Goal: Task Accomplishment & Management: Manage account settings

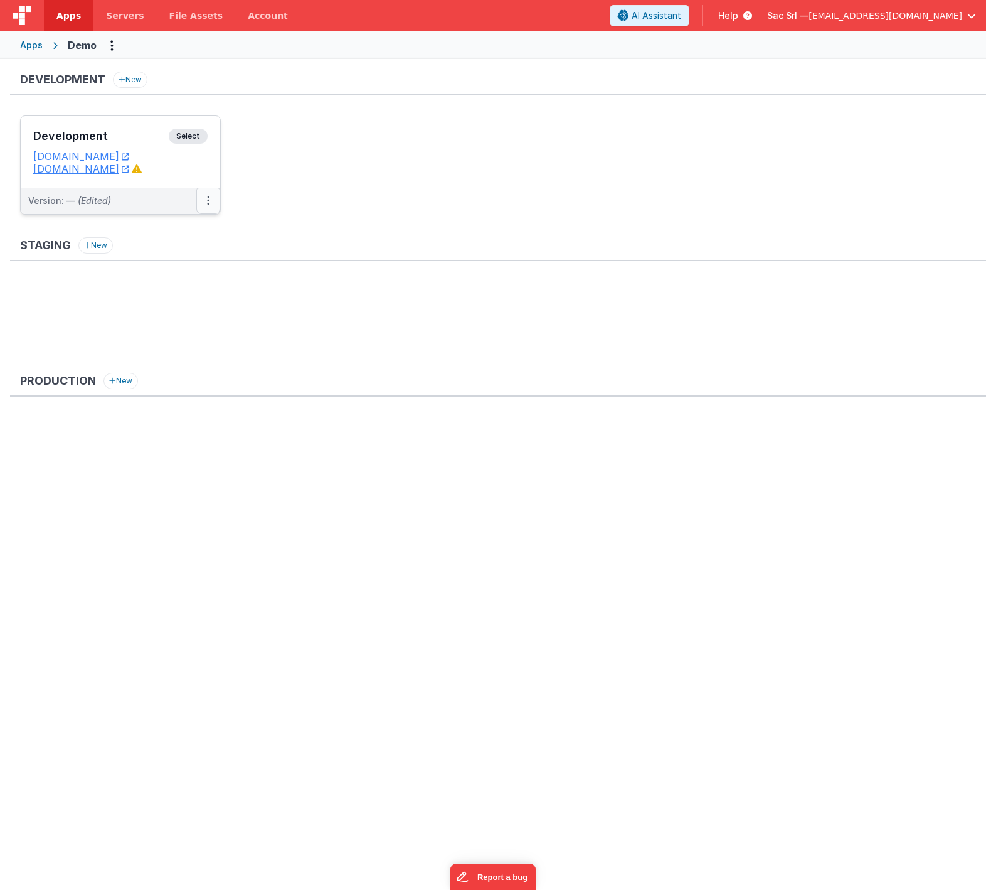
click at [210, 201] on button at bounding box center [208, 201] width 24 height 26
click at [170, 233] on link "Edit" at bounding box center [165, 229] width 110 height 23
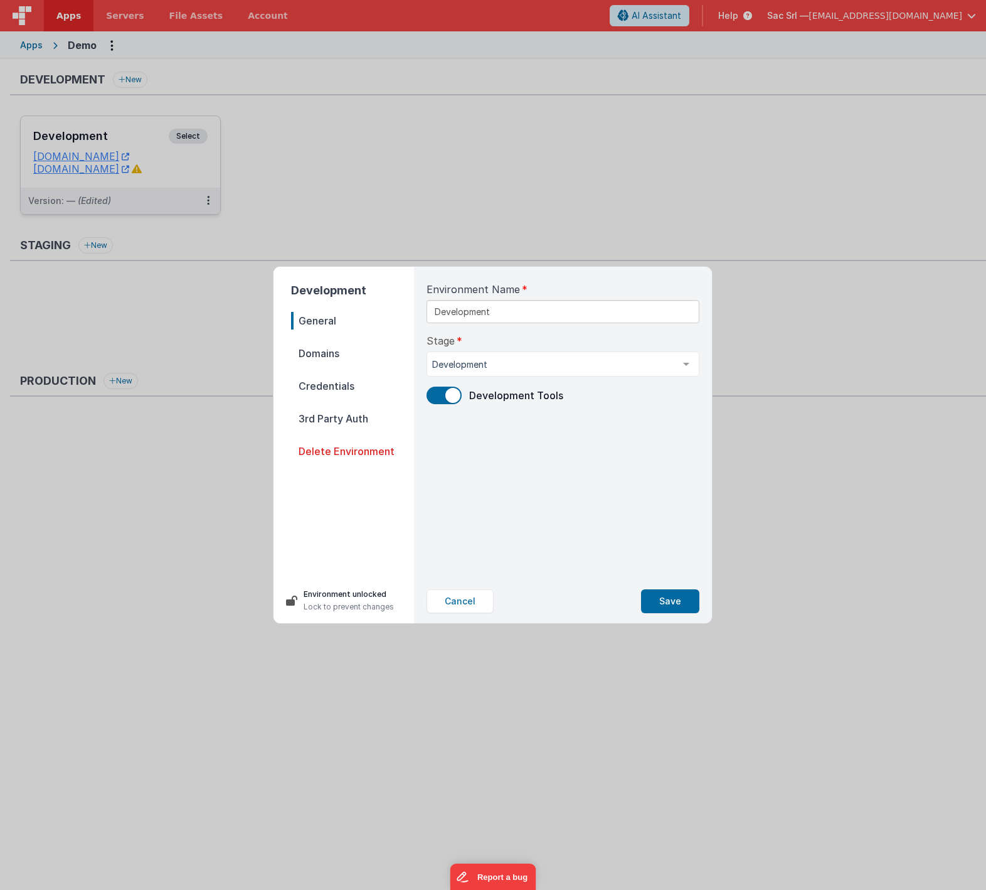
click at [366, 351] on span "Domains" at bounding box center [352, 353] width 123 height 18
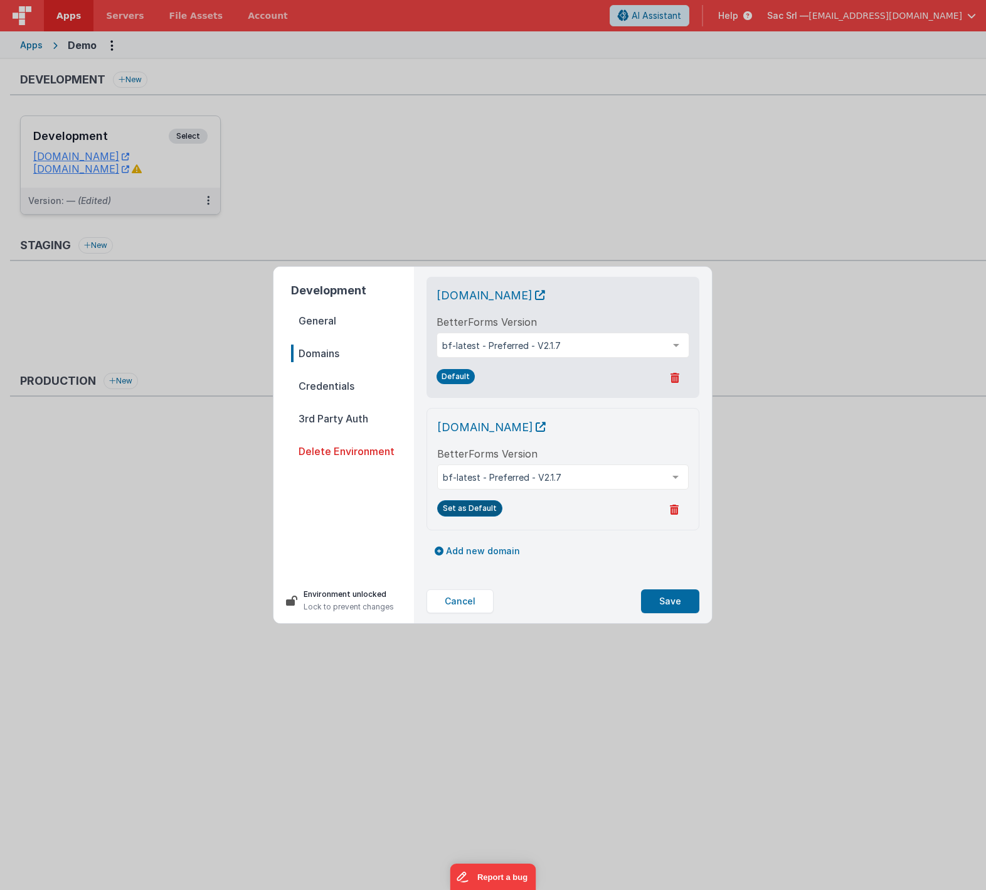
click at [473, 507] on button "Set as Default" at bounding box center [469, 508] width 65 height 16
click at [676, 599] on button "Save" at bounding box center [670, 601] width 58 height 24
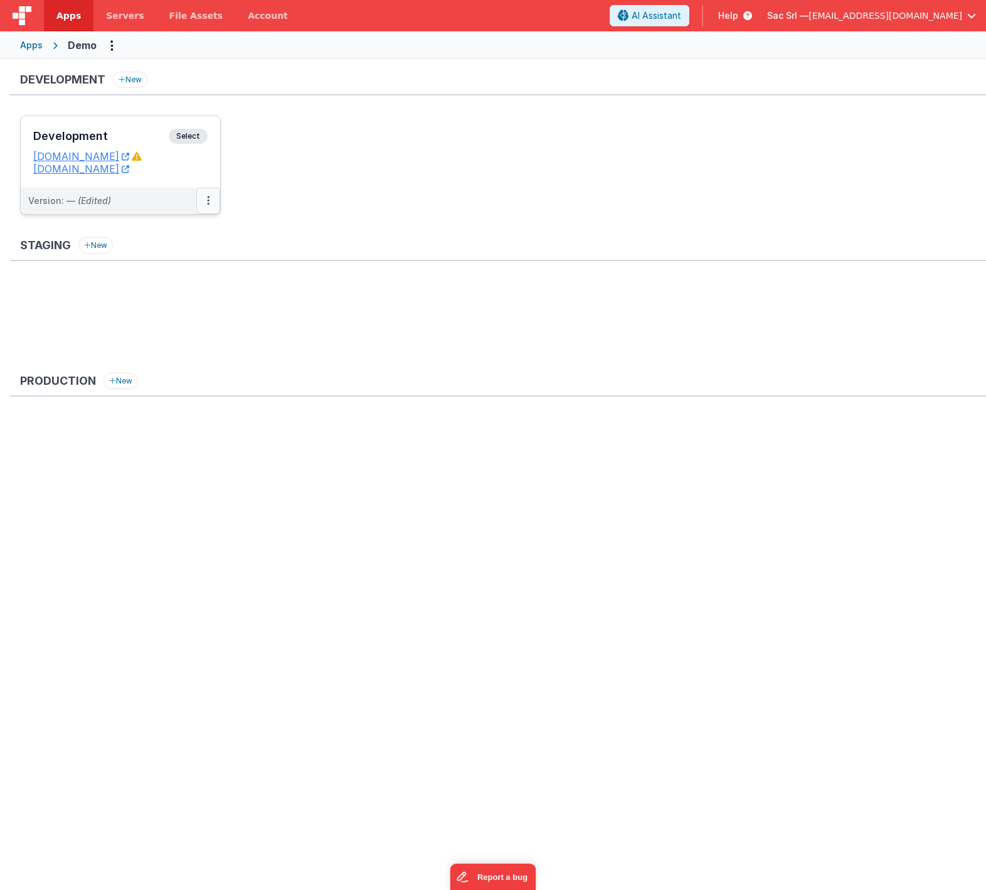
click at [210, 200] on button at bounding box center [208, 201] width 24 height 26
click at [169, 232] on link "Edit" at bounding box center [165, 229] width 110 height 23
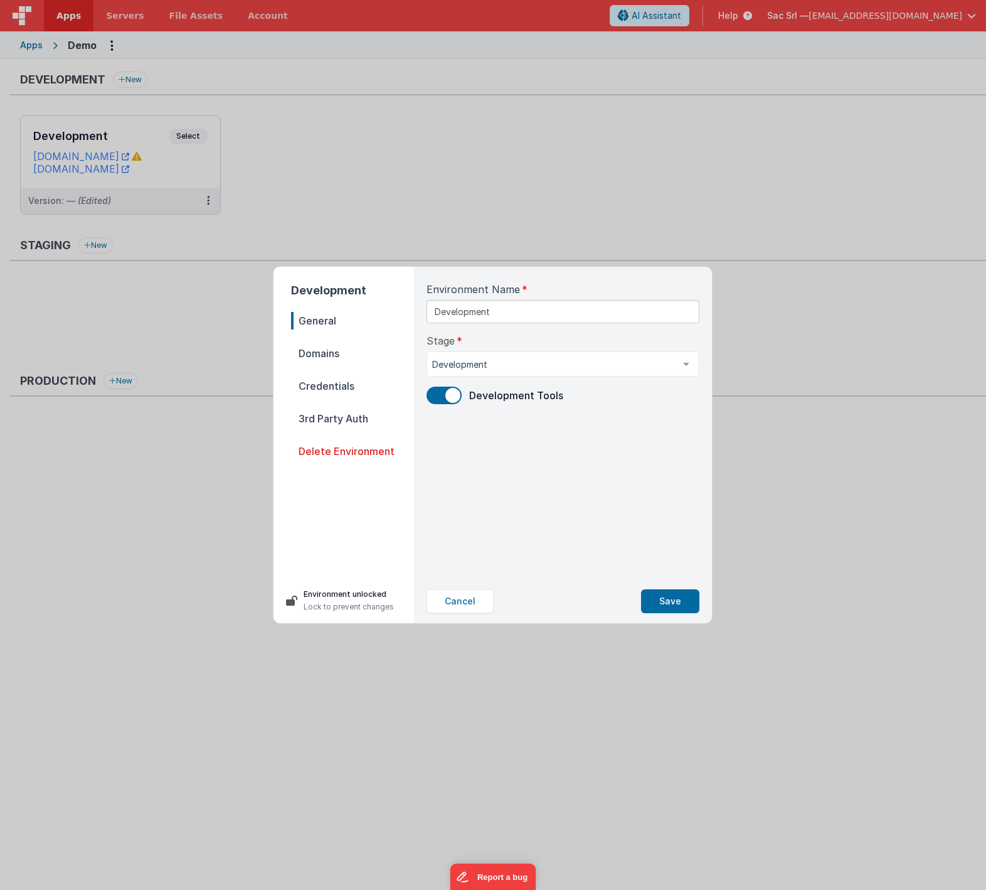
click at [385, 350] on span "Domains" at bounding box center [352, 353] width 123 height 18
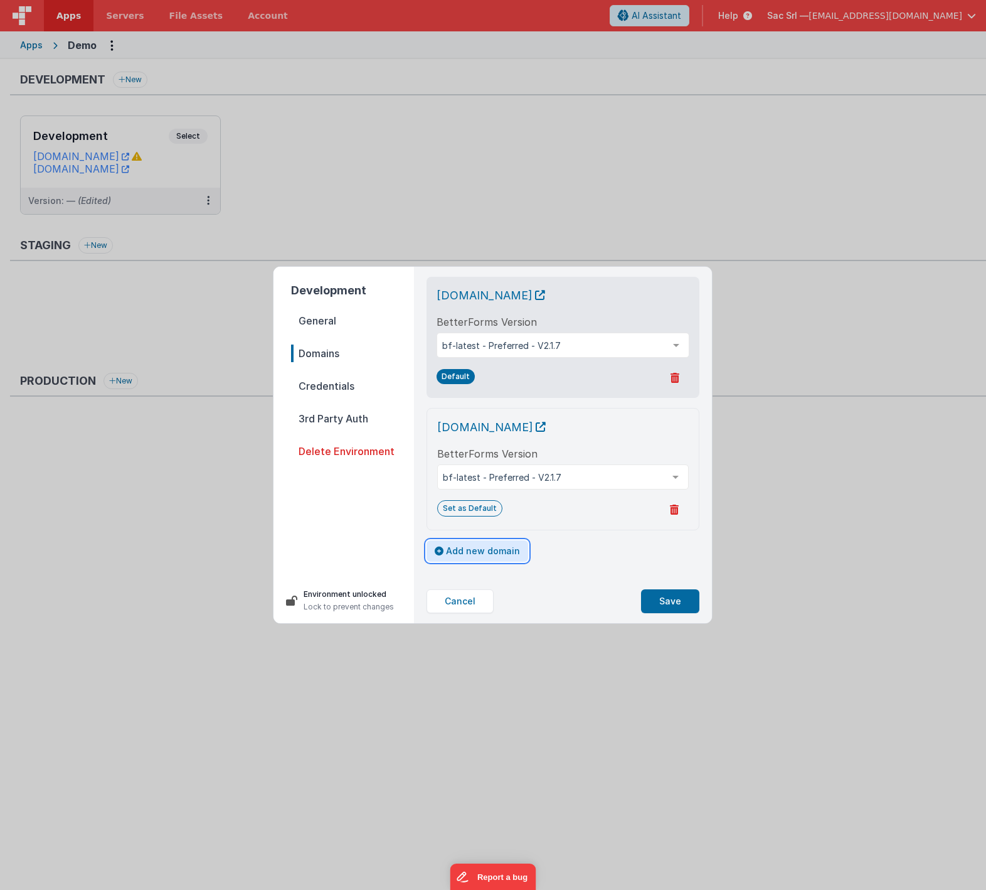
click at [476, 551] on button "Add new domain" at bounding box center [478, 550] width 102 height 21
select select "fmbetterforms.com"
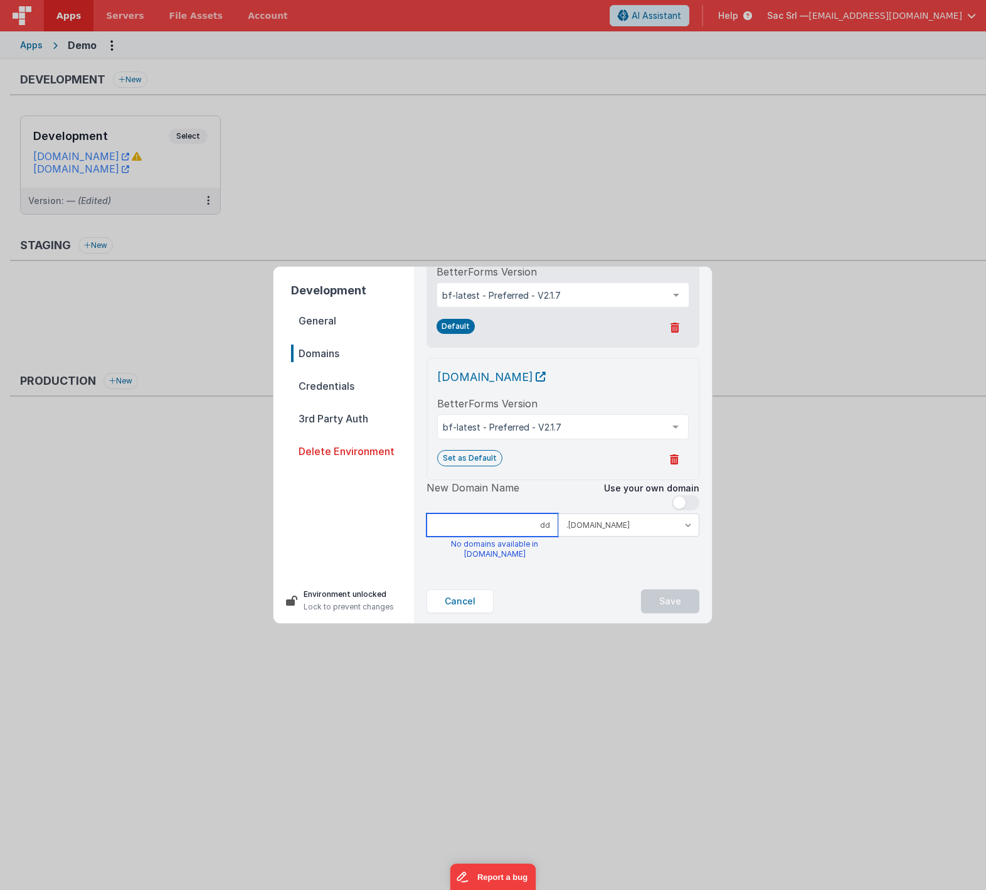
type input "dd"
click at [661, 523] on select ".clientportal.cloud .fmbetterforms.com" at bounding box center [628, 524] width 141 height 23
click at [683, 501] on span at bounding box center [679, 502] width 13 height 13
click at [565, 529] on input at bounding box center [563, 524] width 273 height 23
type input "demo"
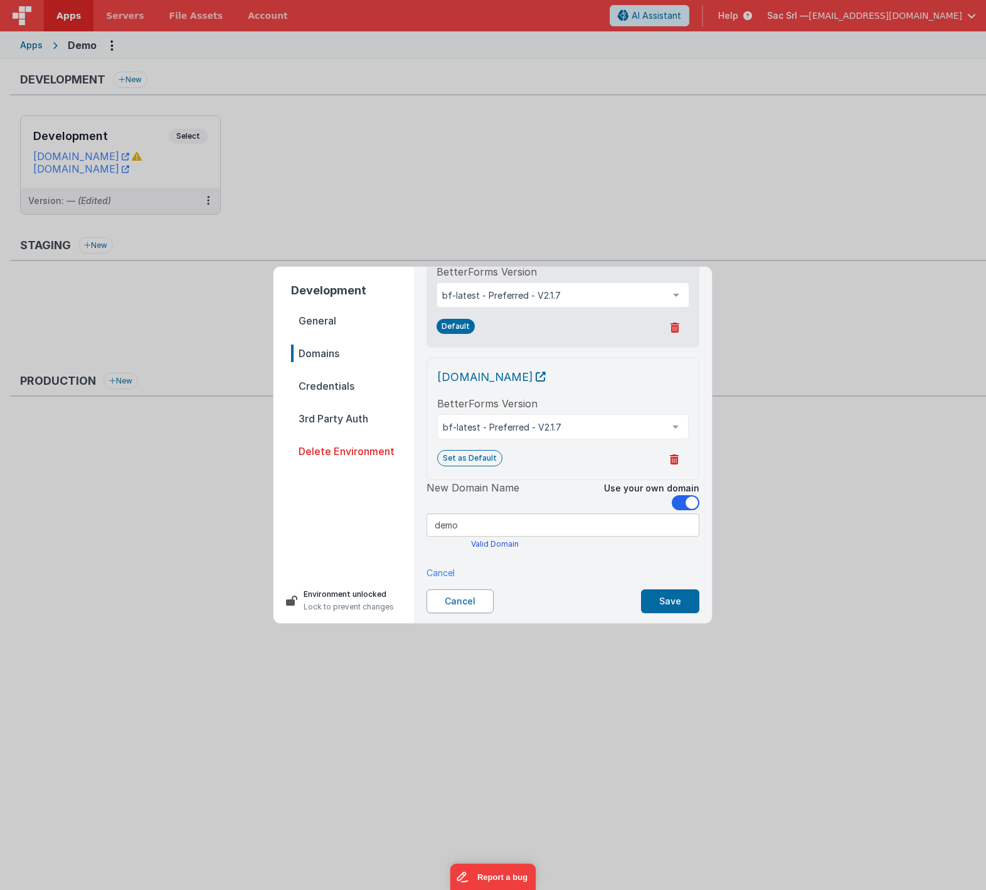
click at [465, 603] on button "Cancel" at bounding box center [460, 601] width 67 height 24
